Goal: Task Accomplishment & Management: Use online tool/utility

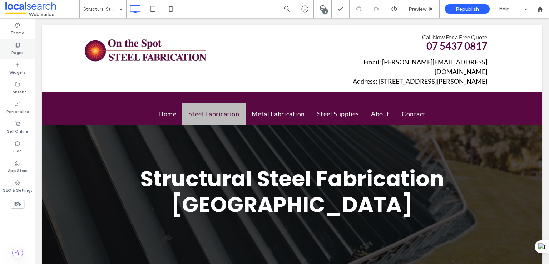
click at [24, 35] on div "Theme" at bounding box center [17, 29] width 35 height 20
click at [17, 45] on icon at bounding box center [18, 45] width 6 height 6
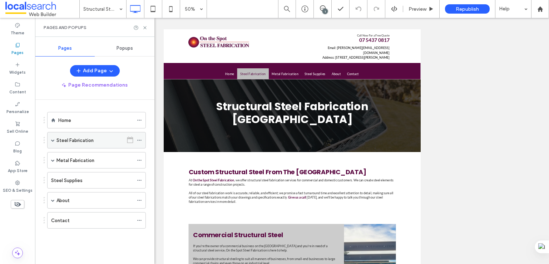
click at [52, 139] on span at bounding box center [53, 140] width 4 height 4
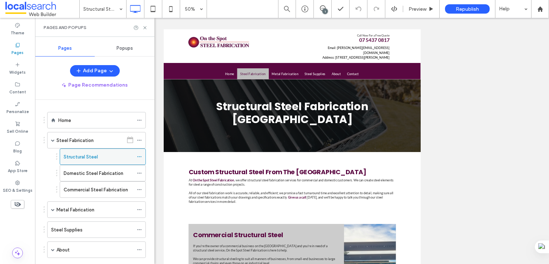
click at [139, 159] on span at bounding box center [139, 156] width 5 height 11
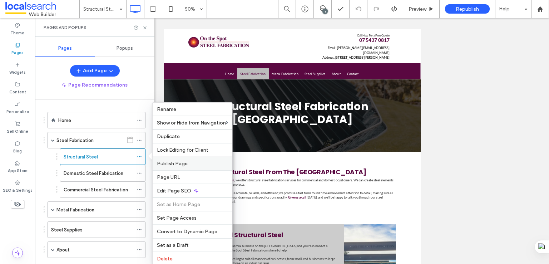
click at [202, 165] on label "Publish Page" at bounding box center [192, 164] width 71 height 6
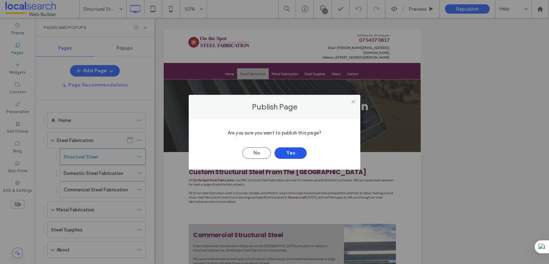
click at [284, 150] on button "Yes" at bounding box center [291, 152] width 32 height 11
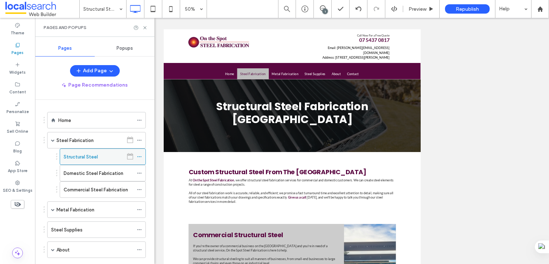
click at [140, 156] on icon at bounding box center [139, 156] width 5 height 5
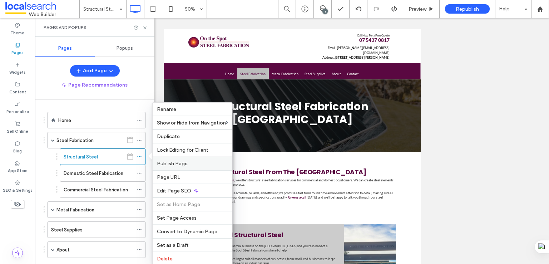
click at [197, 162] on label "Publish Page" at bounding box center [192, 164] width 71 height 6
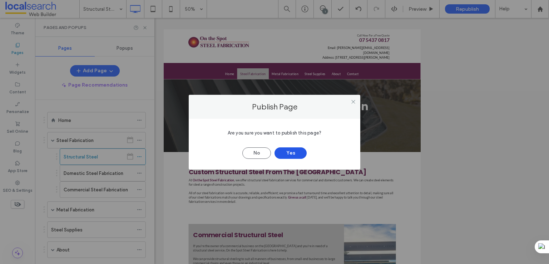
click at [298, 153] on button "Yes" at bounding box center [291, 152] width 32 height 11
